Goal: Task Accomplishment & Management: Manage account settings

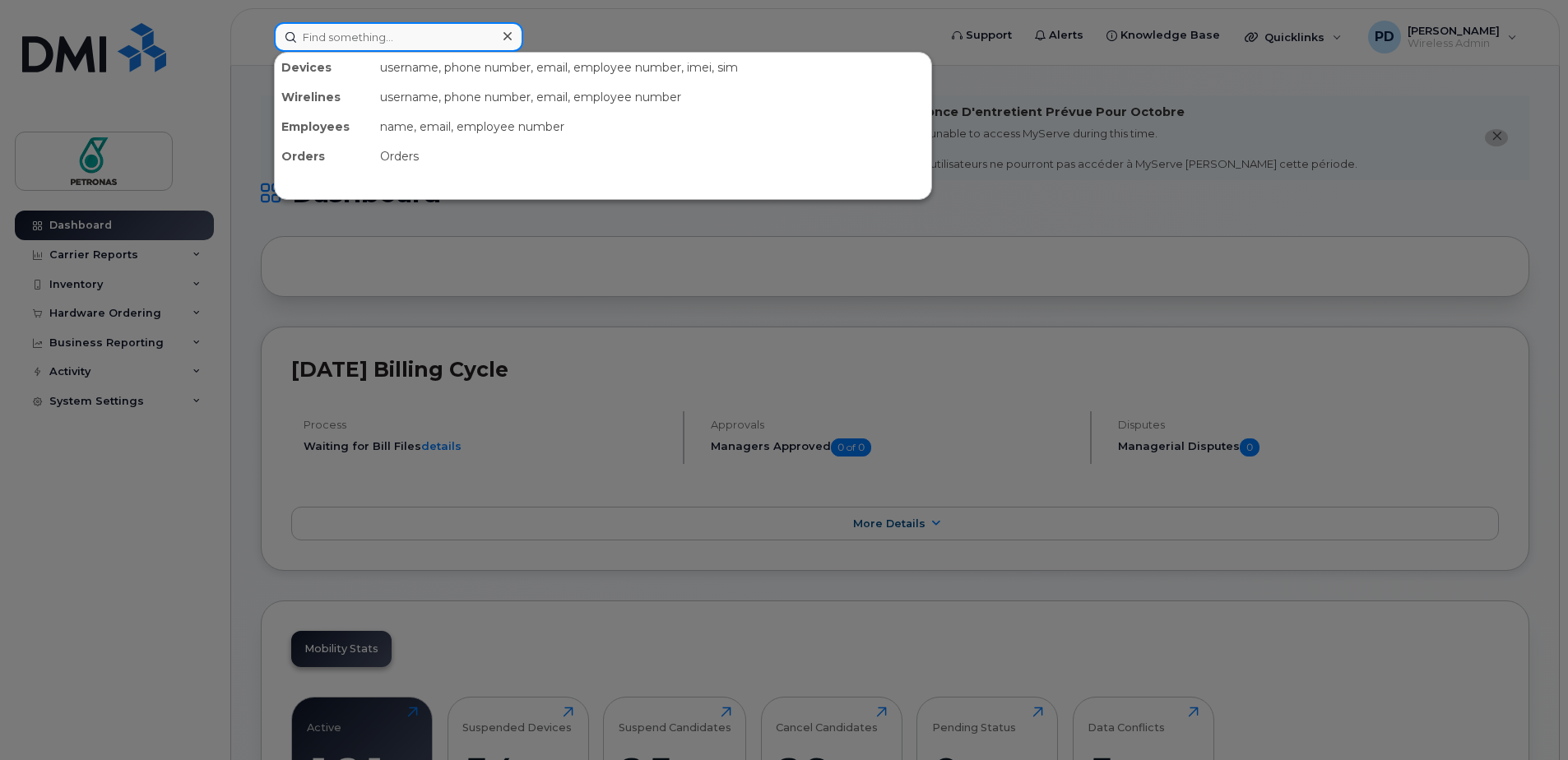
click at [366, 40] on input at bounding box center [399, 37] width 249 height 30
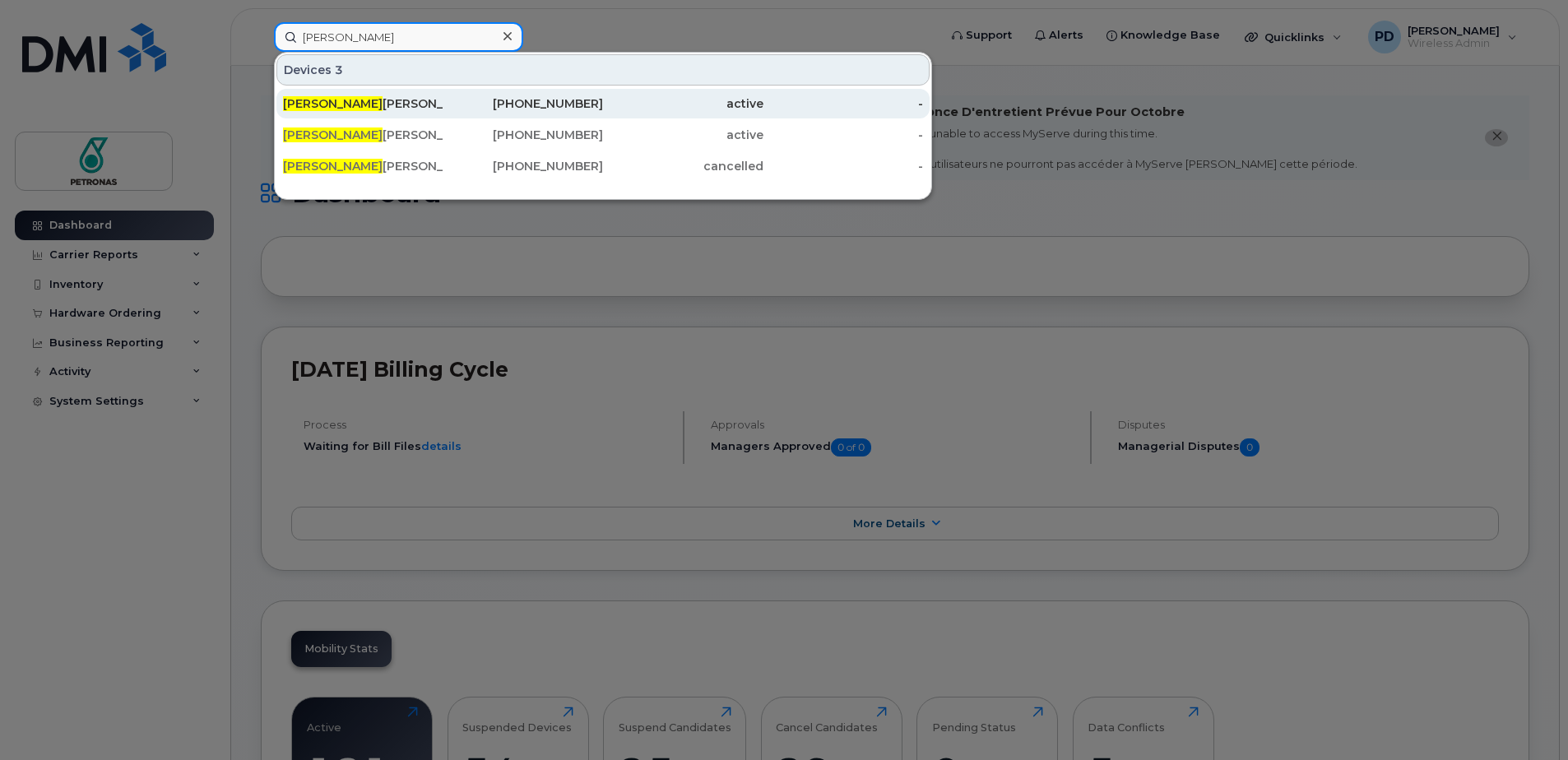
type input "paul"
click at [352, 110] on div "PAUL GOULD" at bounding box center [363, 103] width 161 height 17
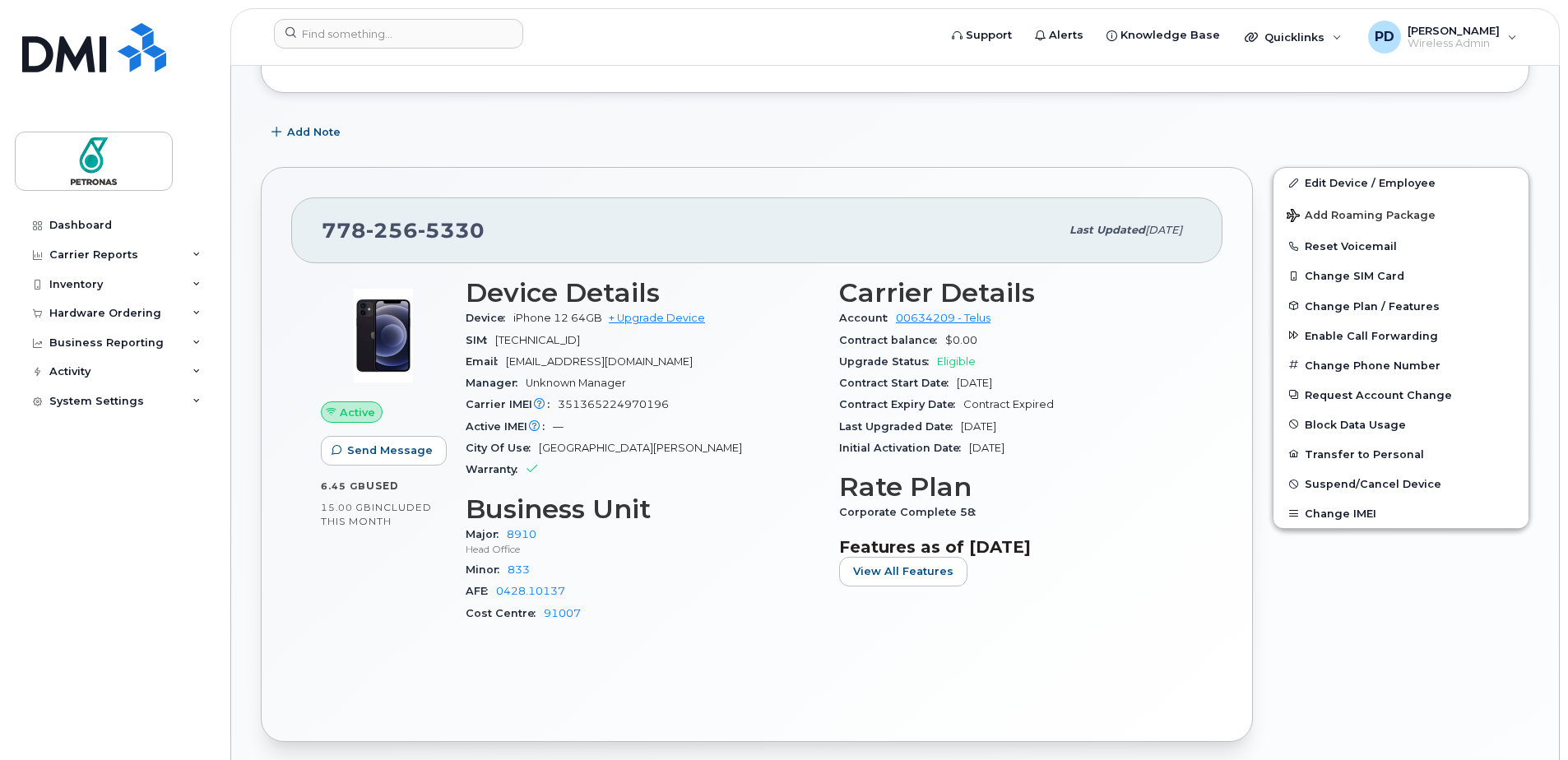
scroll to position [445, 0]
click at [1373, 174] on link "Edit Device / Employee" at bounding box center [1401, 182] width 255 height 30
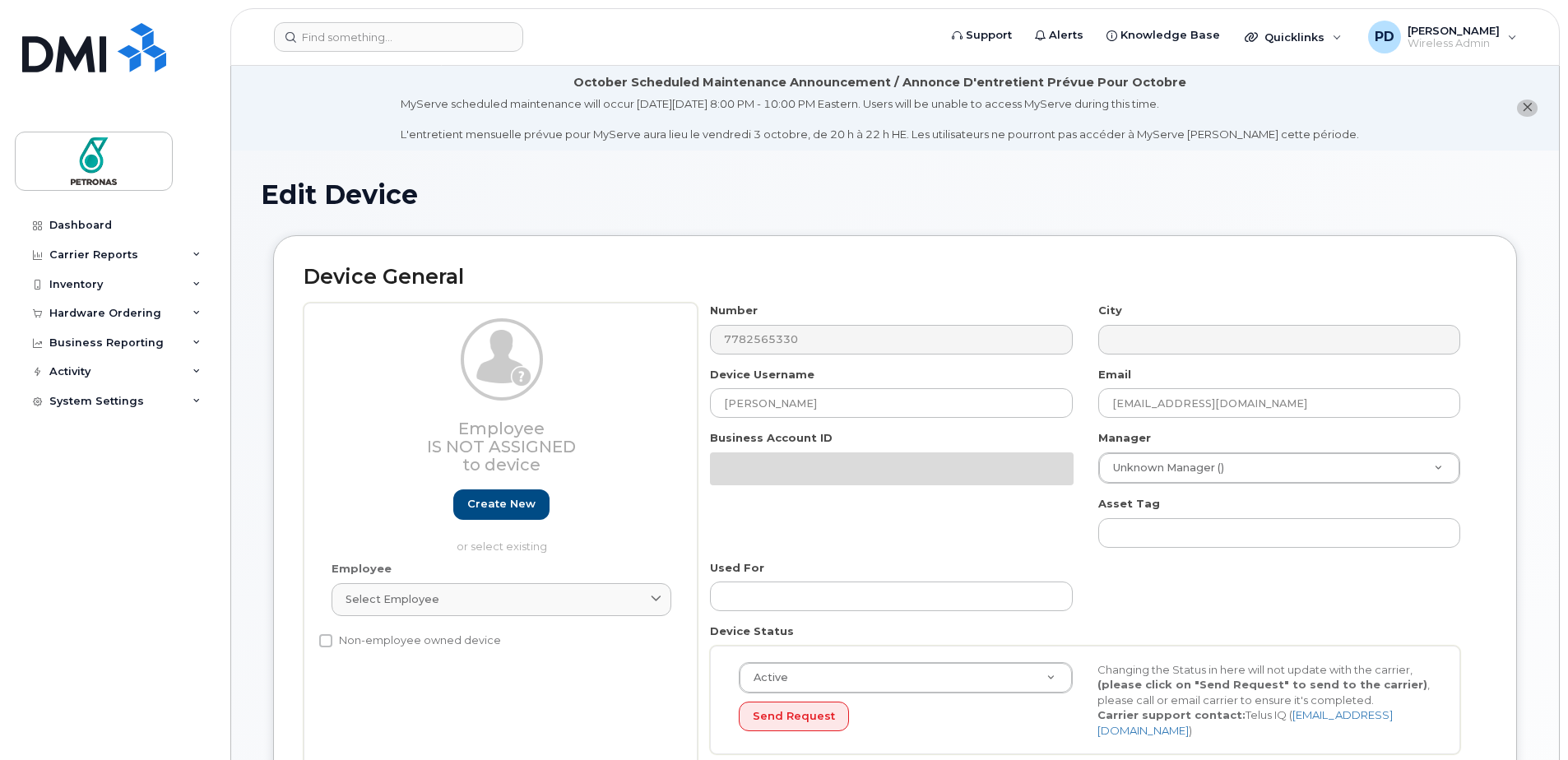
select select "12412"
select select "12398"
select select "12416"
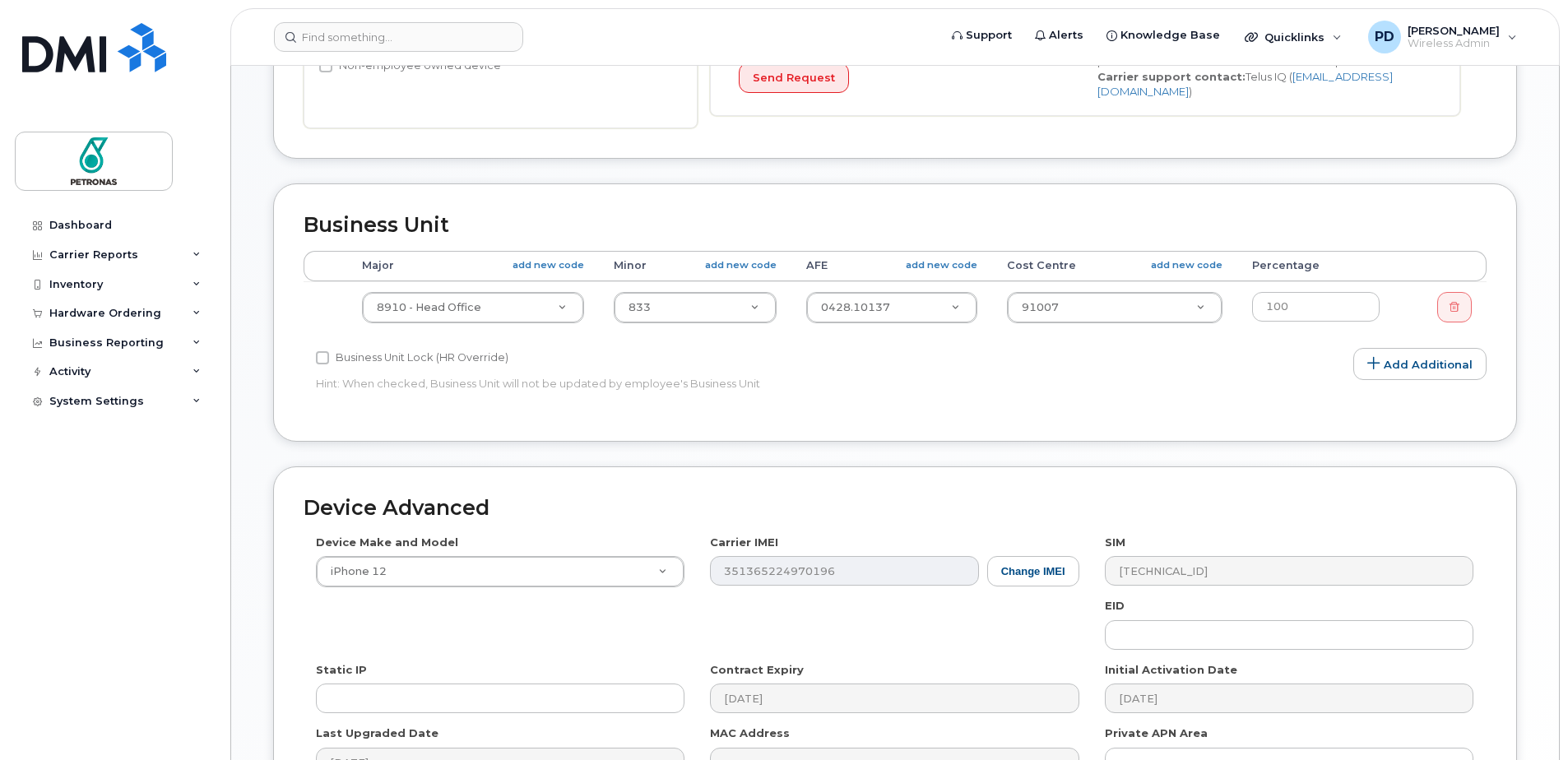
scroll to position [576, 0]
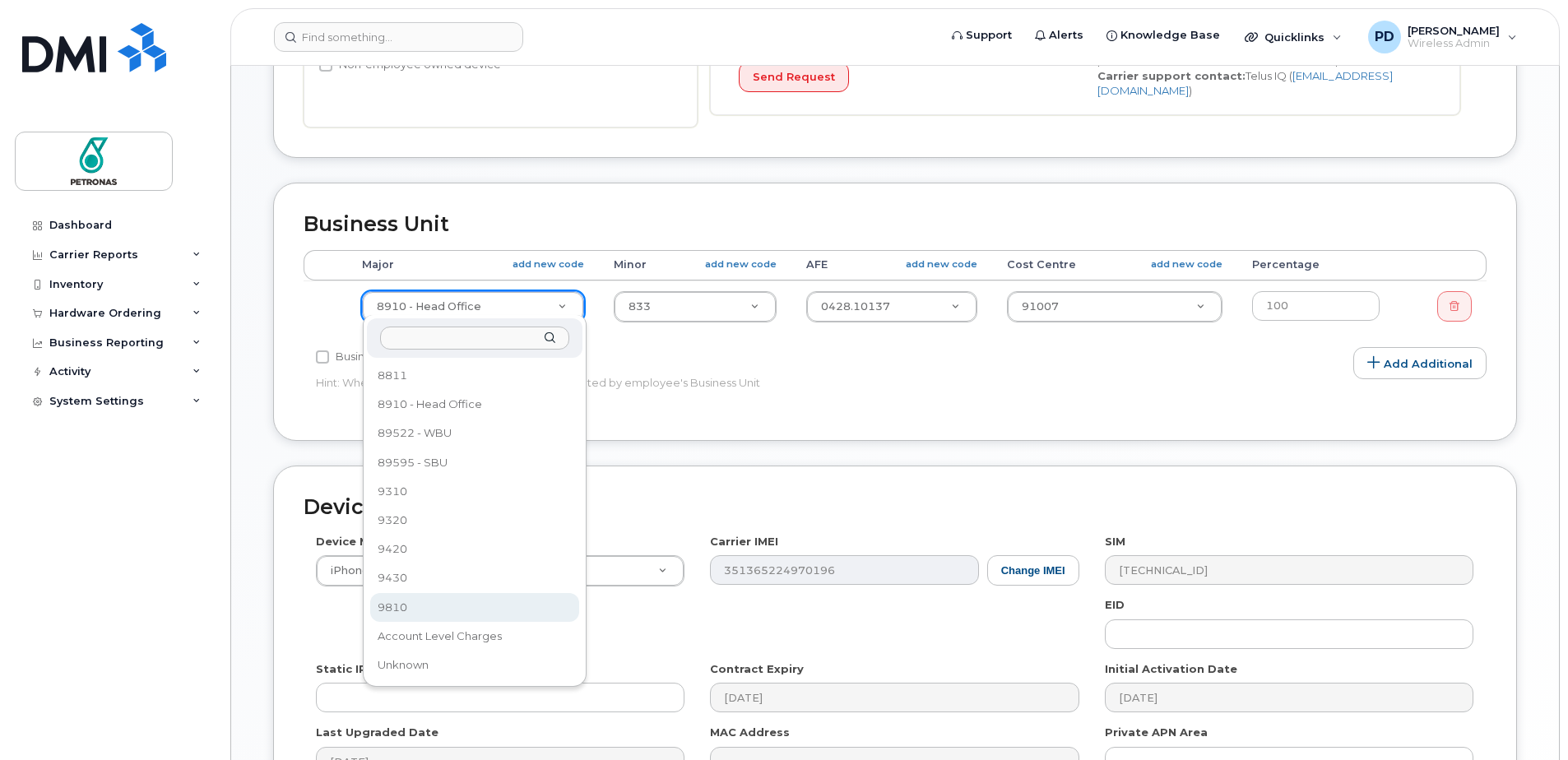
select select "12414"
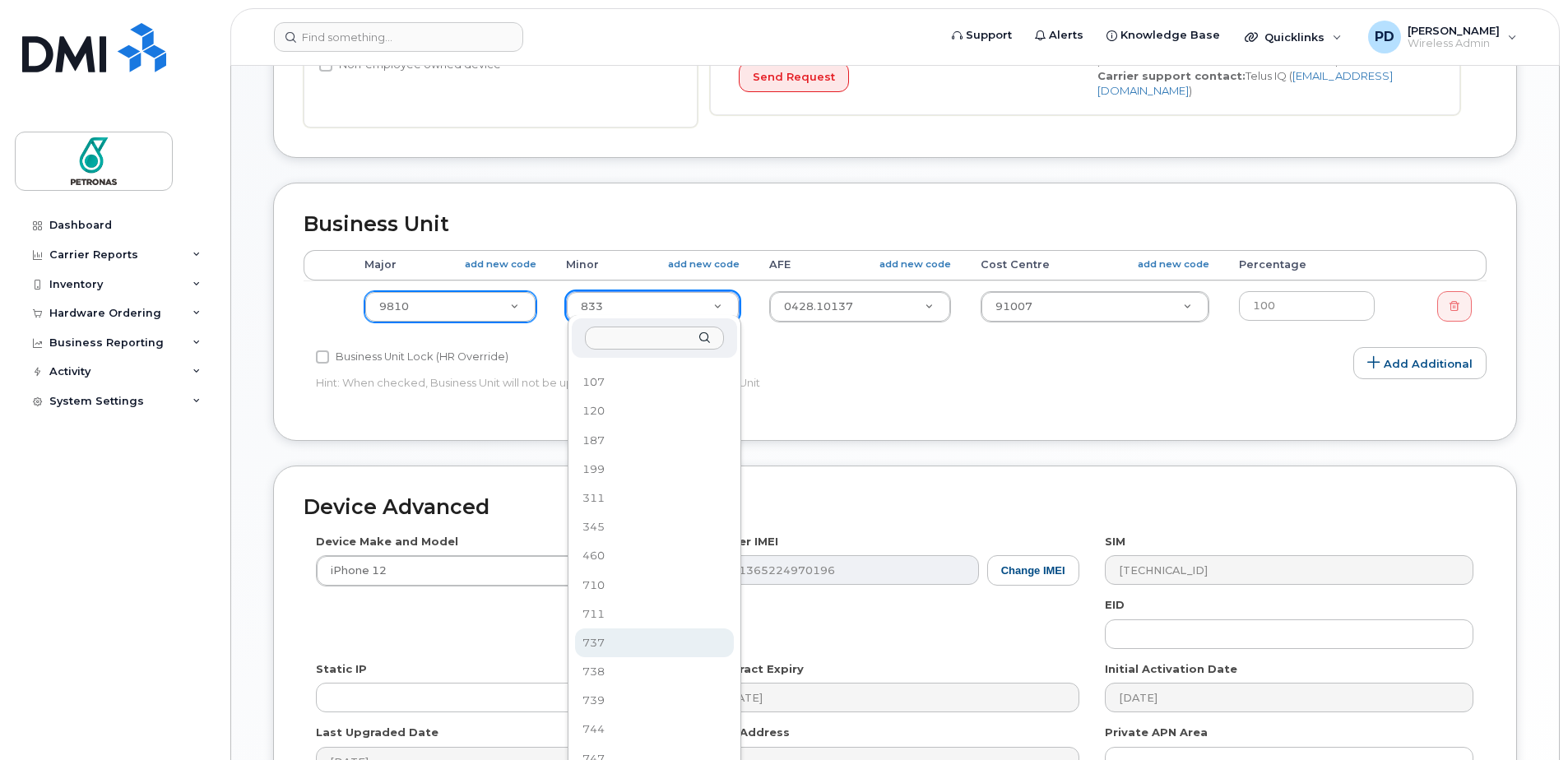
scroll to position [0, 0]
select select "23536"
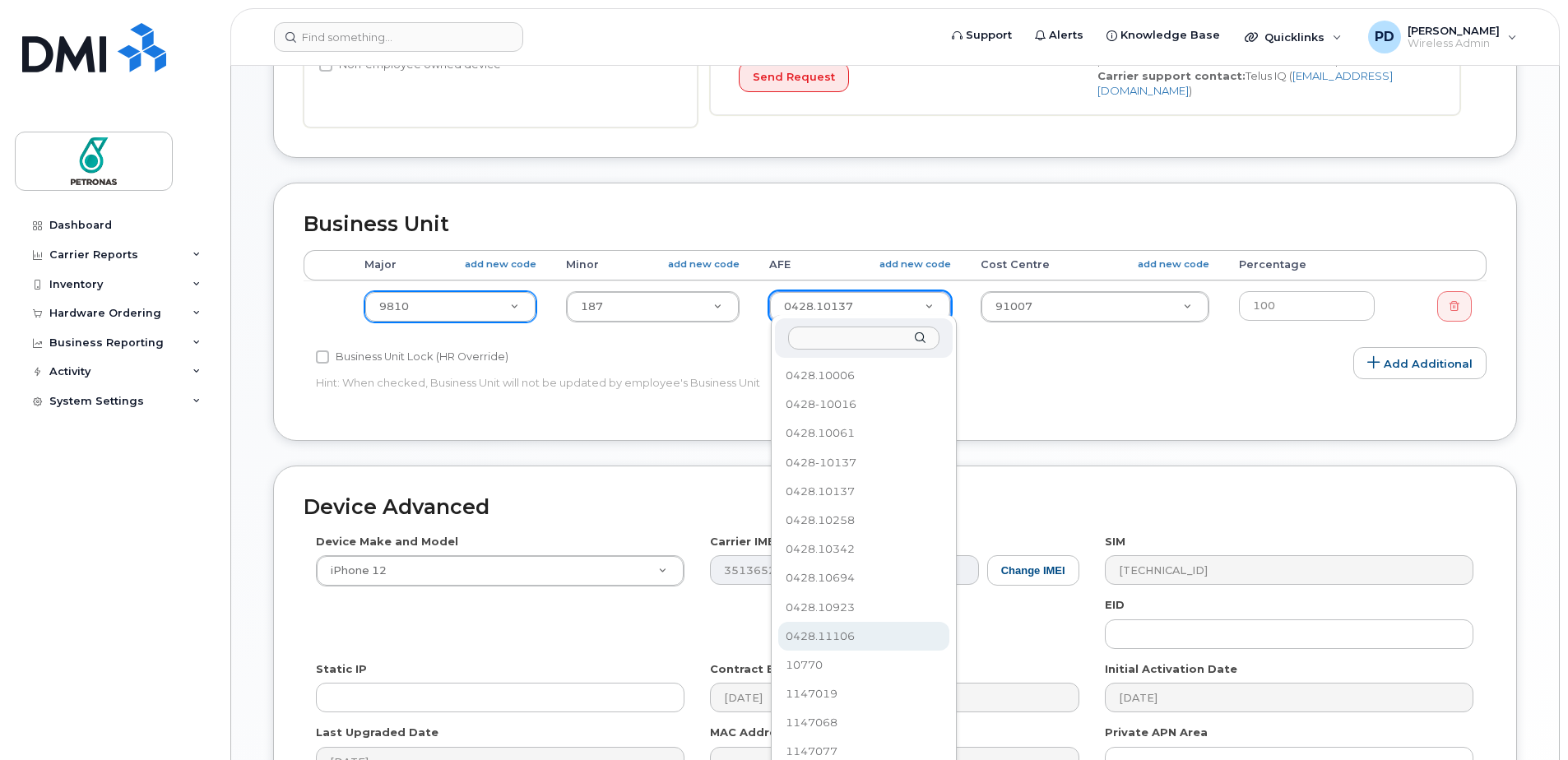
select select "2189443"
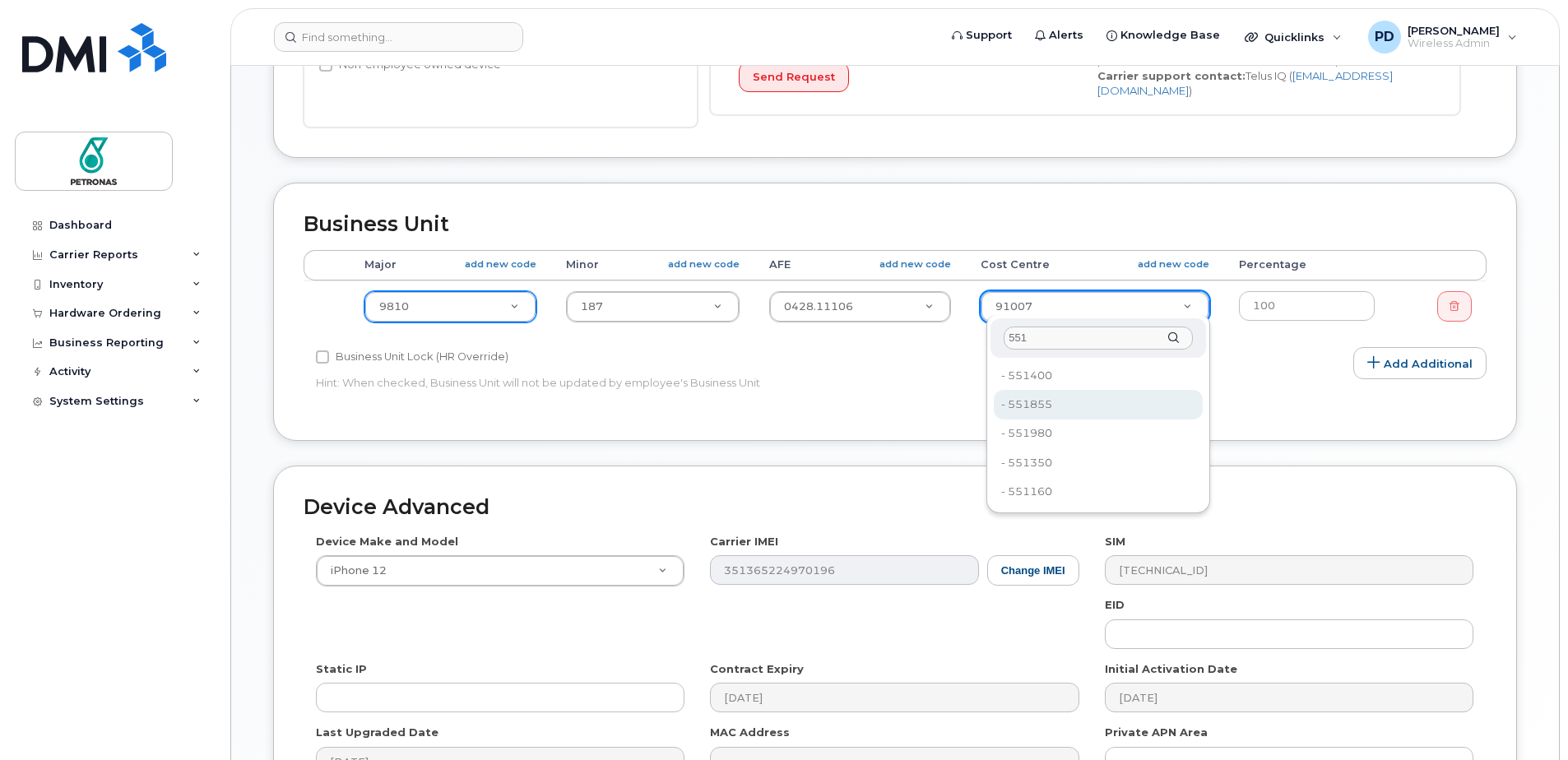
type input "551"
type input "2189436"
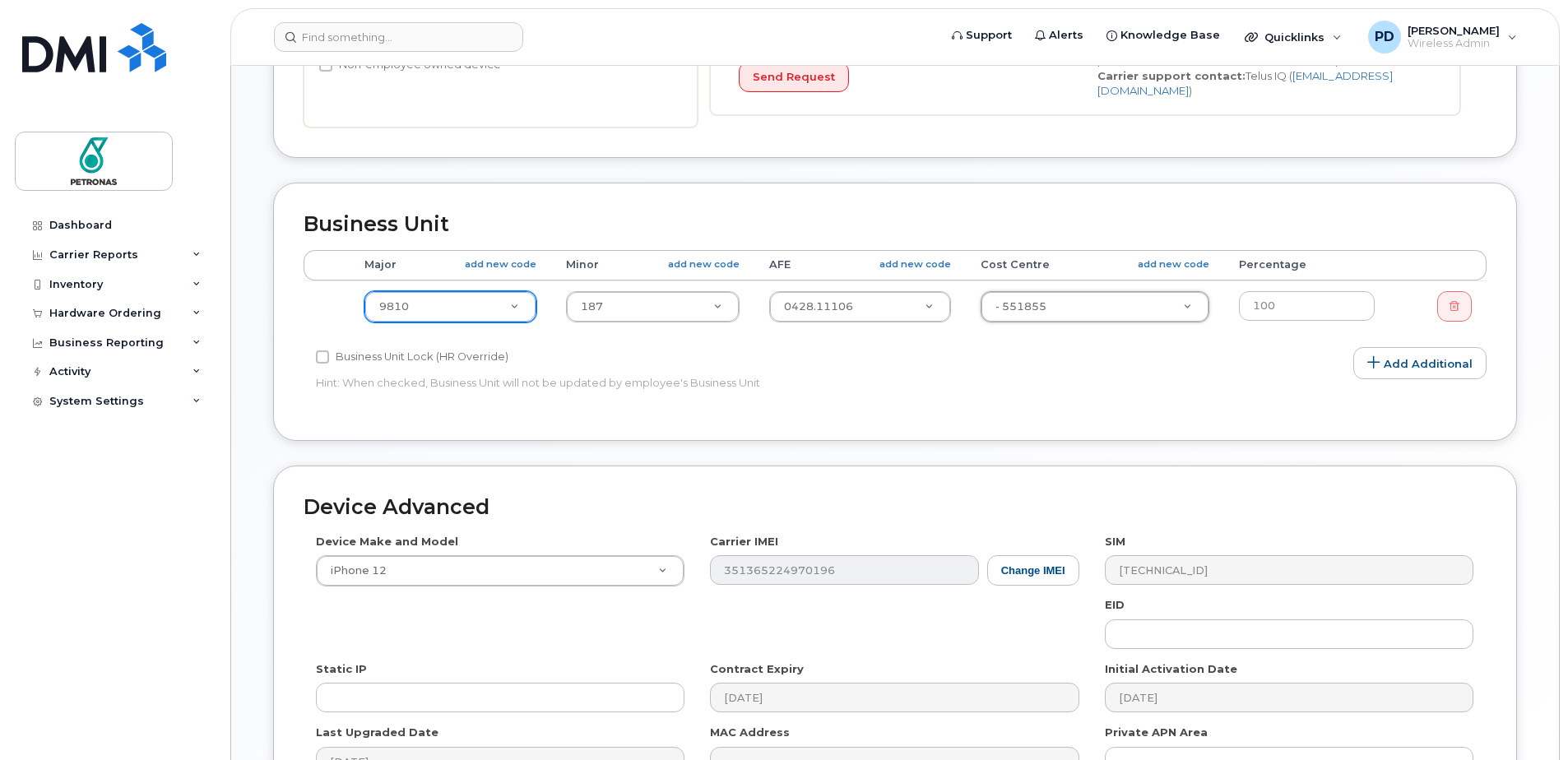
click at [1183, 387] on div "Accounting Categories Rules Accounting categories percentages must add up to 10…" at bounding box center [895, 330] width 1183 height 161
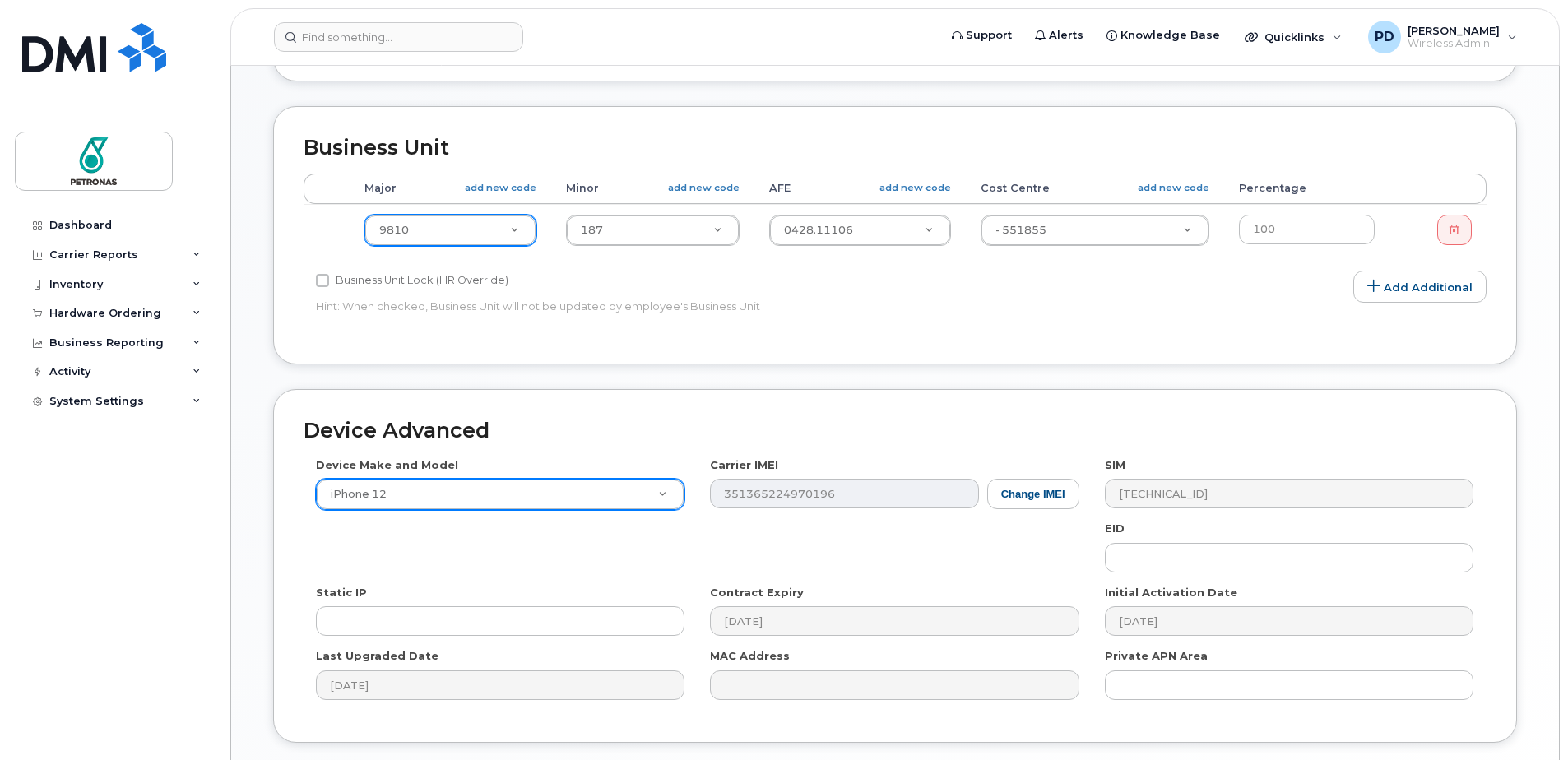
scroll to position [653, 0]
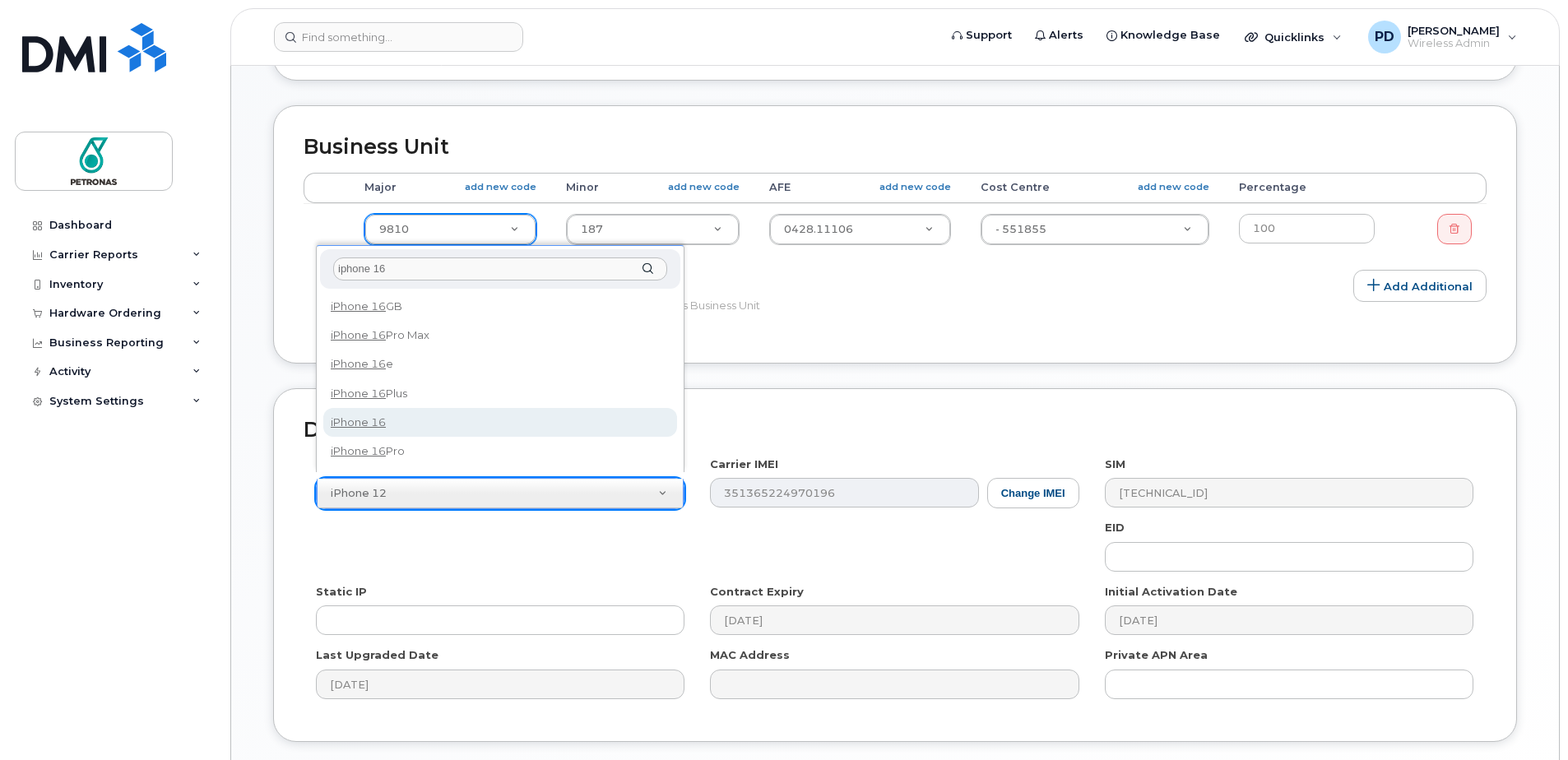
type input "iphone 16"
select select "2861"
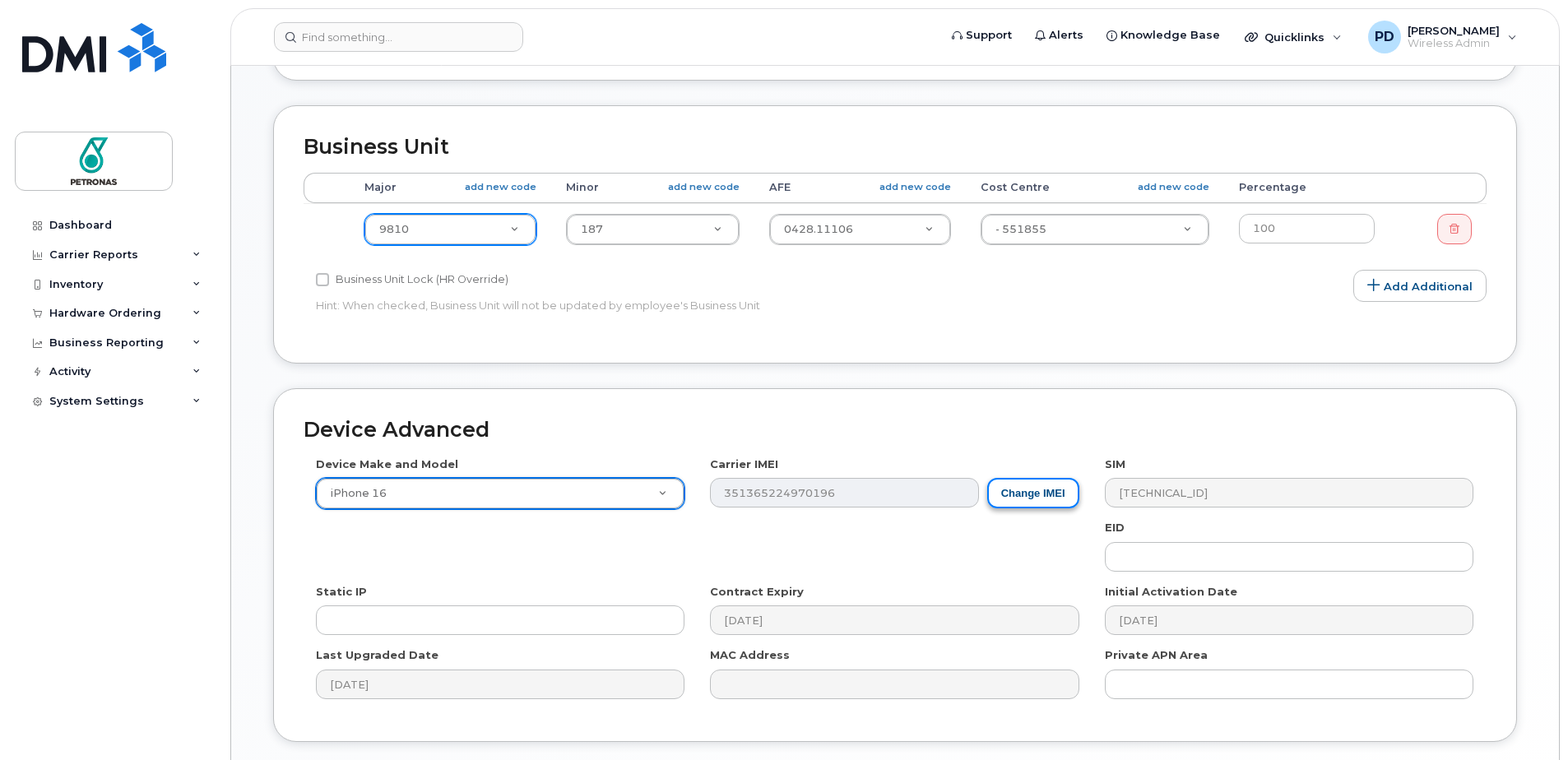
click at [1040, 494] on button "Change IMEI" at bounding box center [1033, 492] width 92 height 30
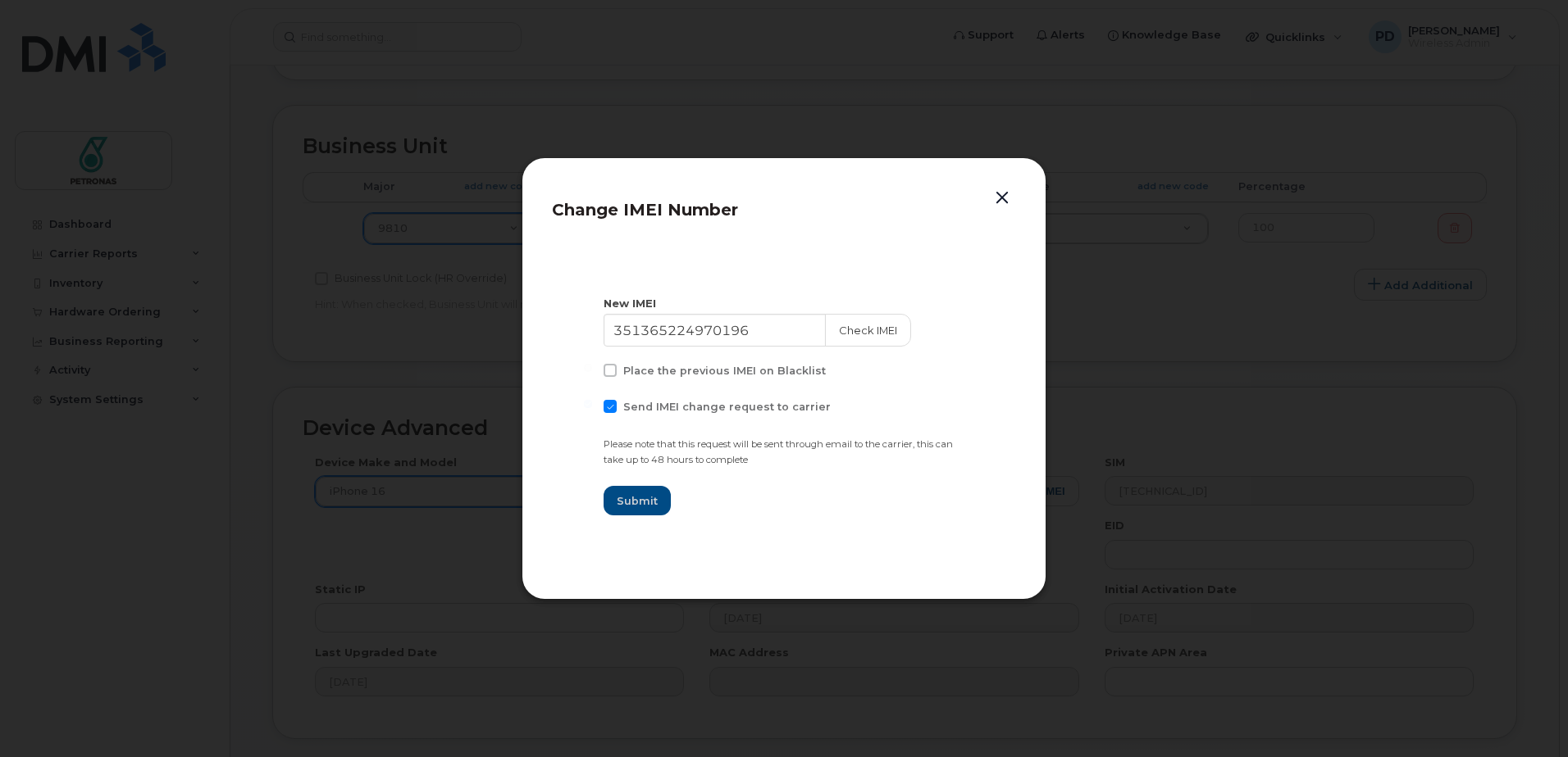
click at [609, 409] on span at bounding box center [609, 406] width 13 height 13
click at [592, 408] on input "Send IMEI change request to carrier" at bounding box center [588, 403] width 8 height 8
checkbox input "false"
drag, startPoint x: 773, startPoint y: 336, endPoint x: 524, endPoint y: 347, distance: 249.2
click at [524, 347] on div "Change IMEI Number New IMEI 351365224970196 Check IMEI Place the previous IMEI …" at bounding box center [784, 379] width 524 height 443
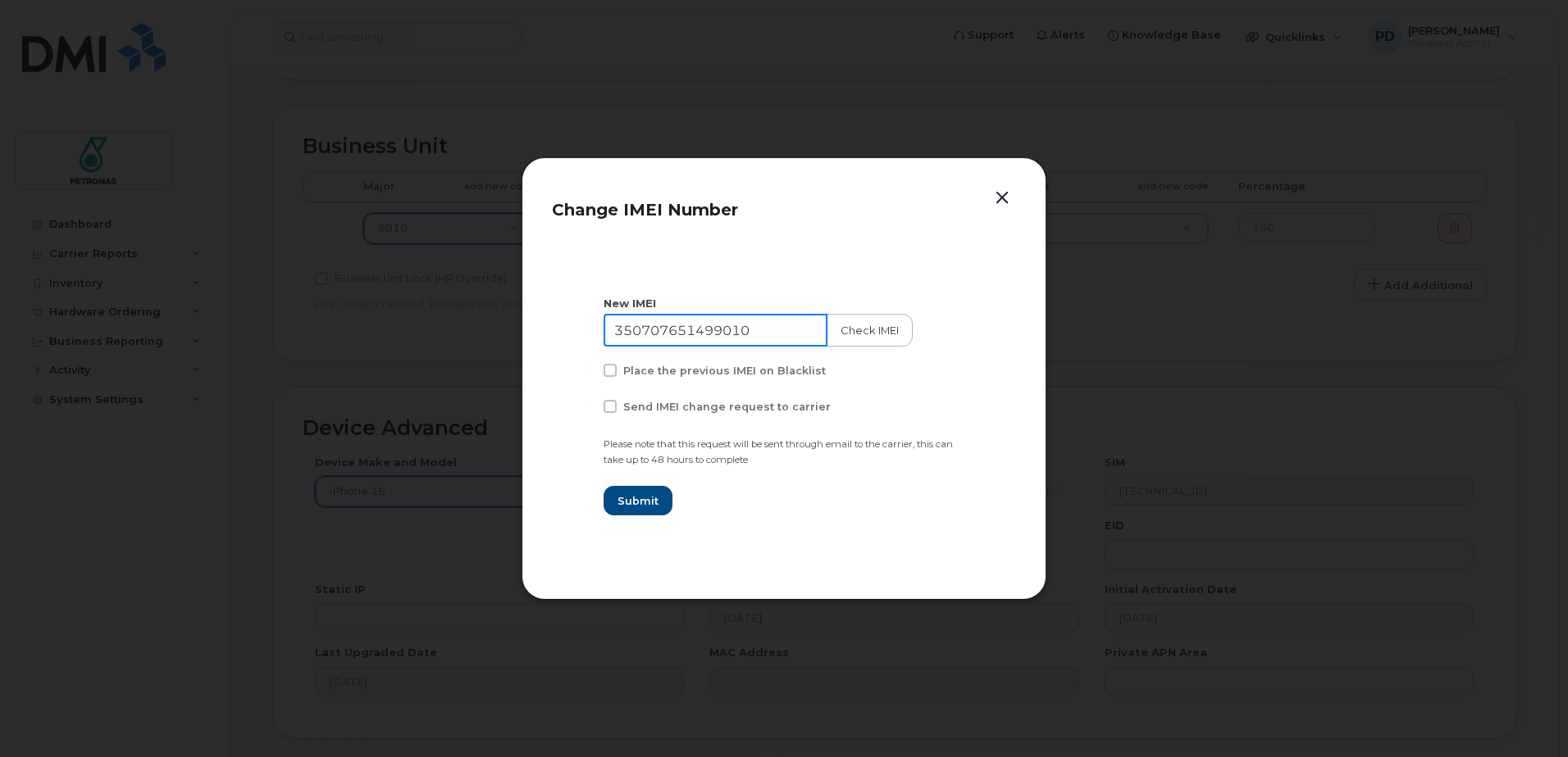
type input "350707651499010"
click at [851, 330] on button "Check IMEI" at bounding box center [867, 330] width 86 height 33
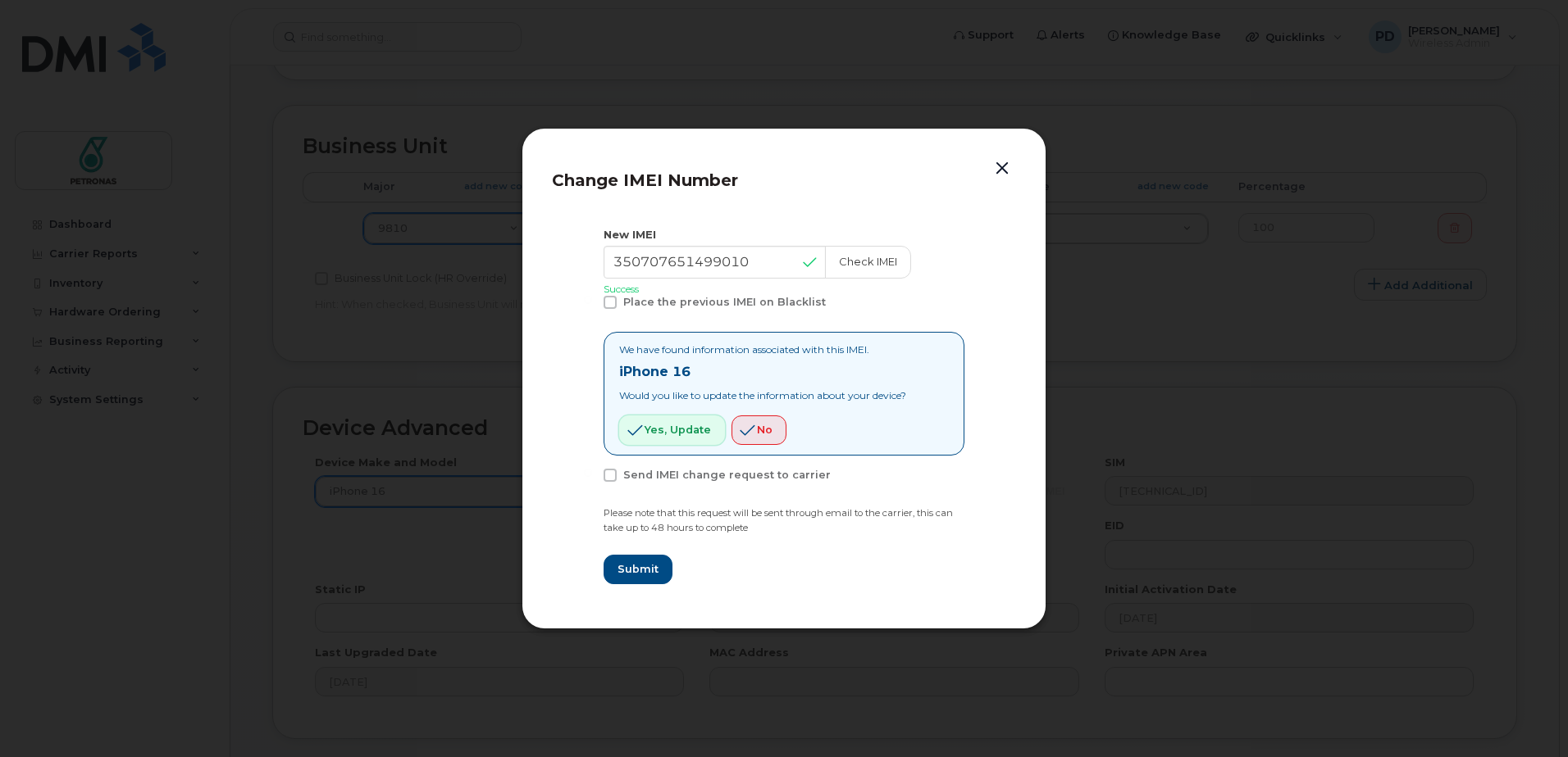
click at [663, 432] on span "Yes, update" at bounding box center [678, 430] width 67 height 16
click at [623, 572] on span "Submit" at bounding box center [636, 569] width 41 height 16
type input "350707651499010"
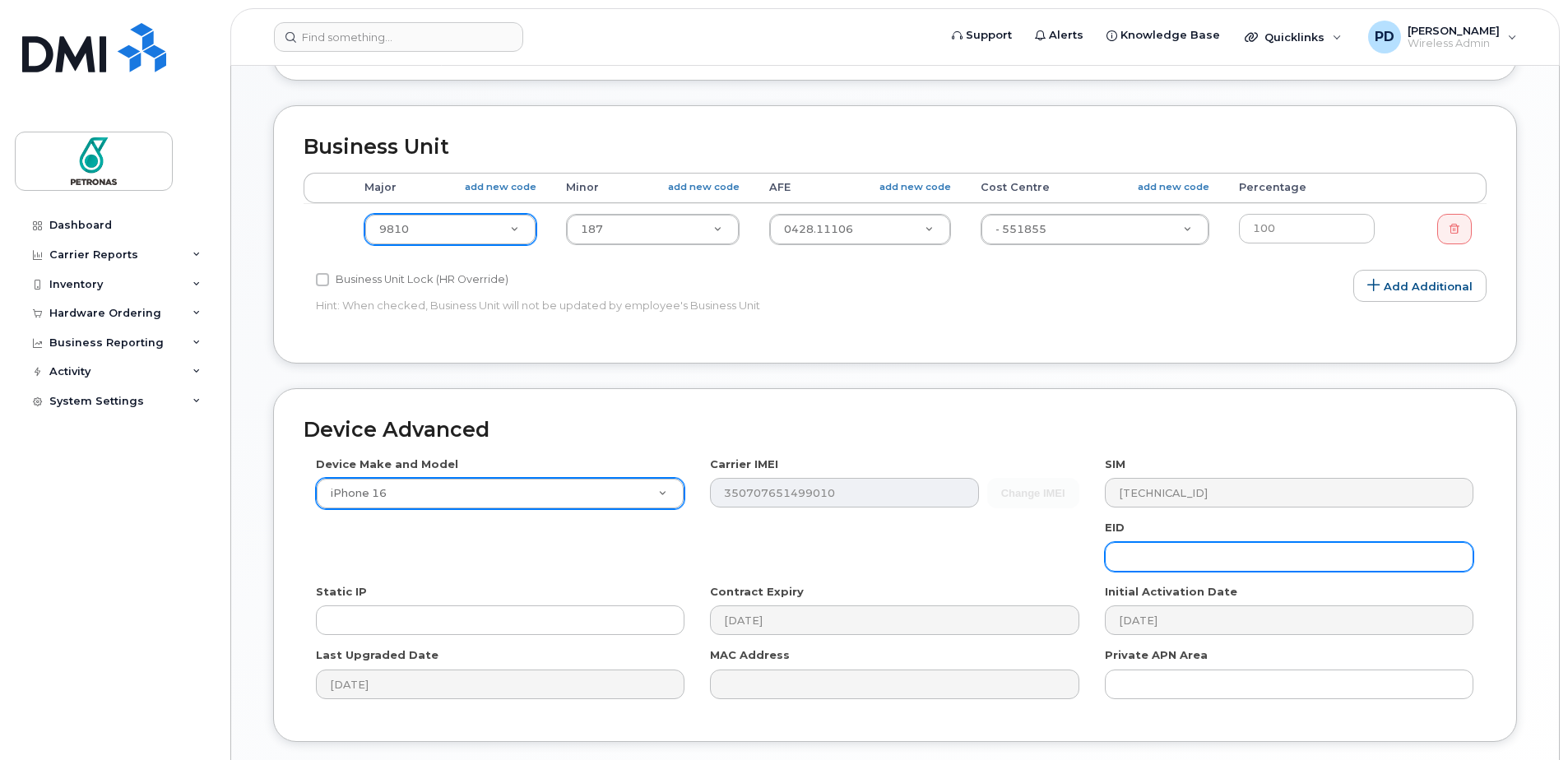
click at [1145, 558] on input "text" at bounding box center [1288, 557] width 368 height 30
type input "89049032007408882600218593409895"
type input "Saving..."
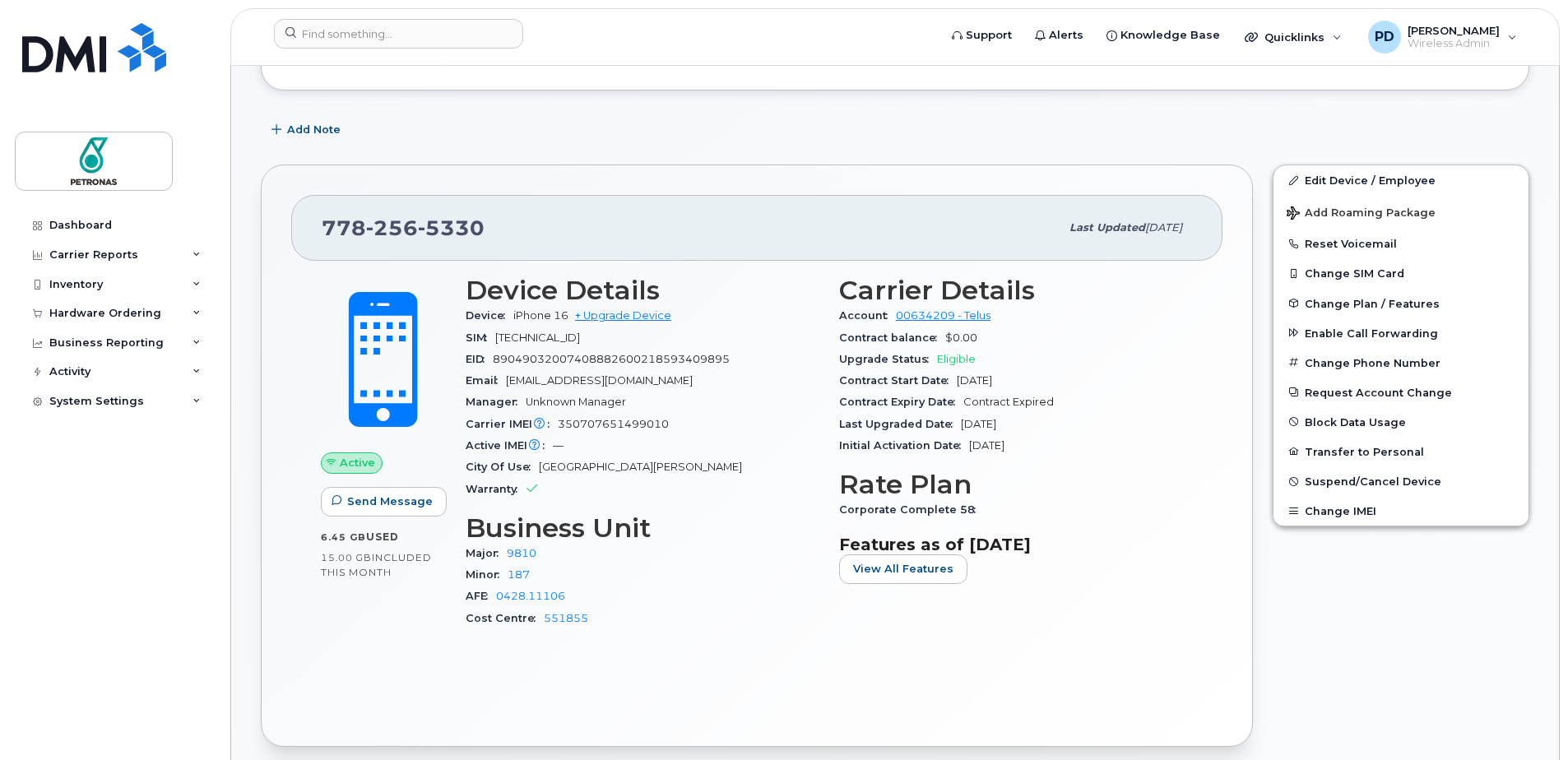
scroll to position [446, 0]
